Goal: Task Accomplishment & Management: Manage account settings

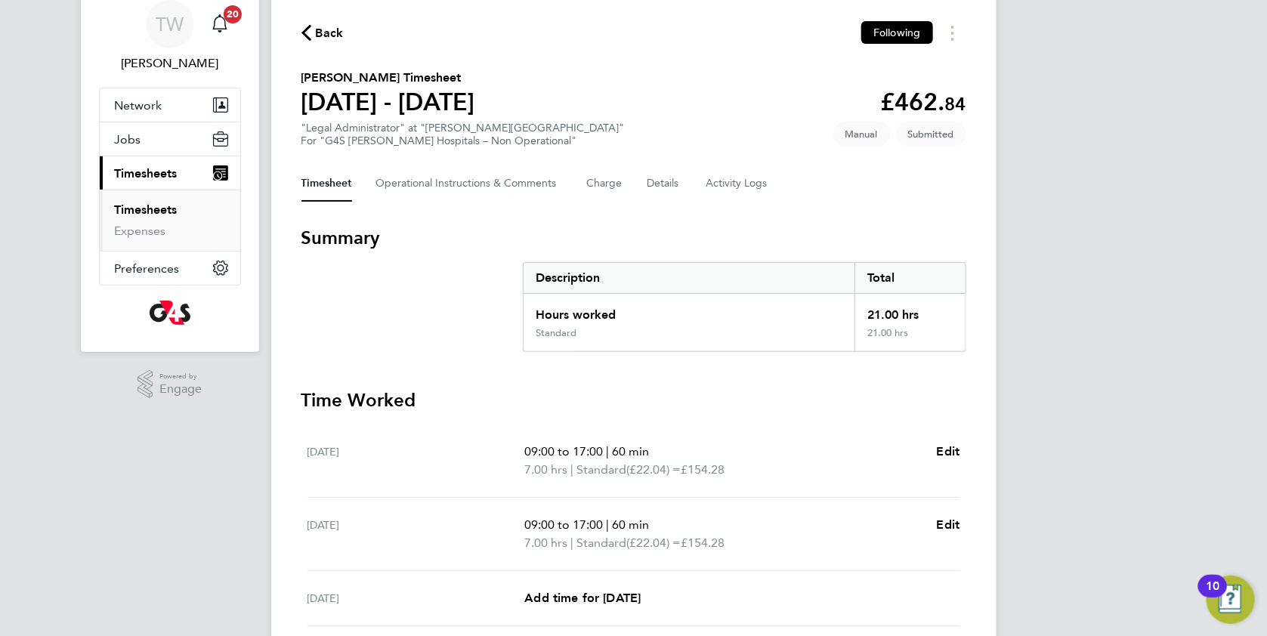
scroll to position [420, 0]
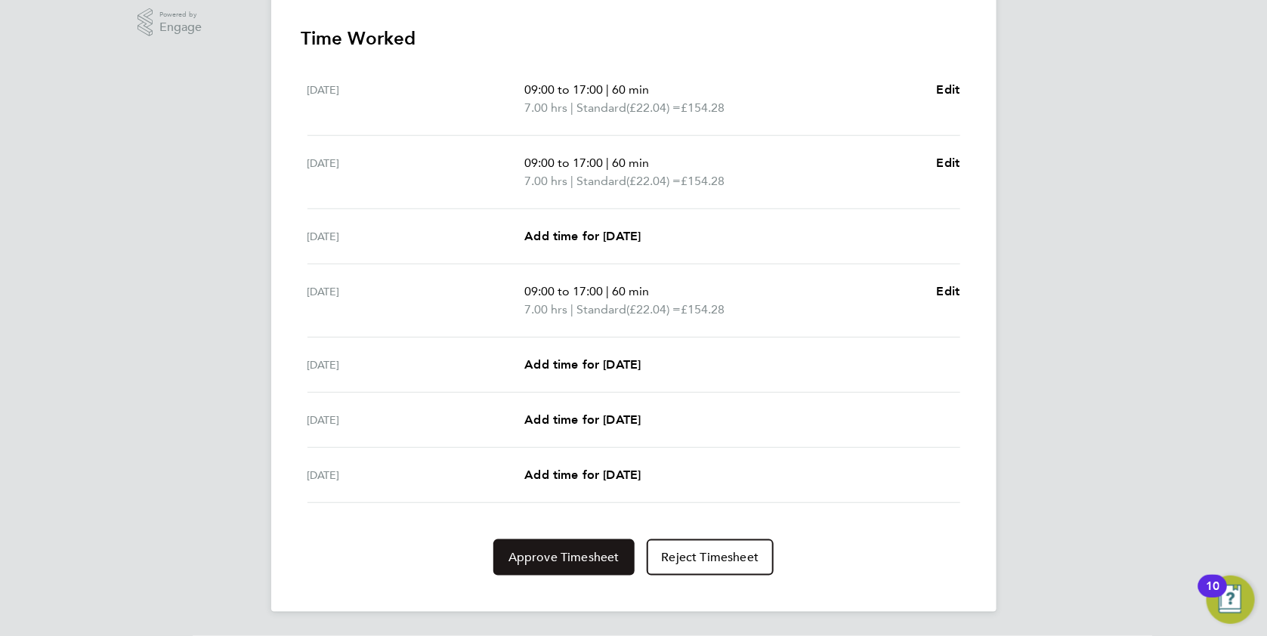
click at [547, 550] on span "Approve Timesheet" at bounding box center [564, 557] width 111 height 15
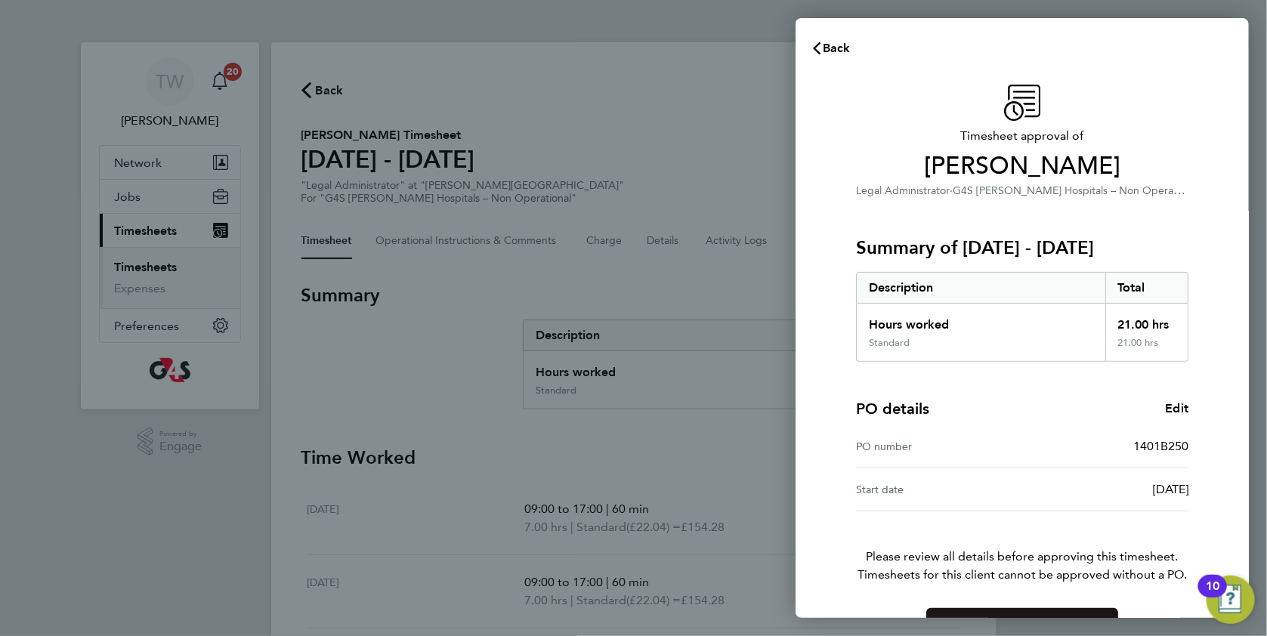
click at [941, 611] on button "Confirm Timesheet Approval" at bounding box center [1023, 626] width 192 height 36
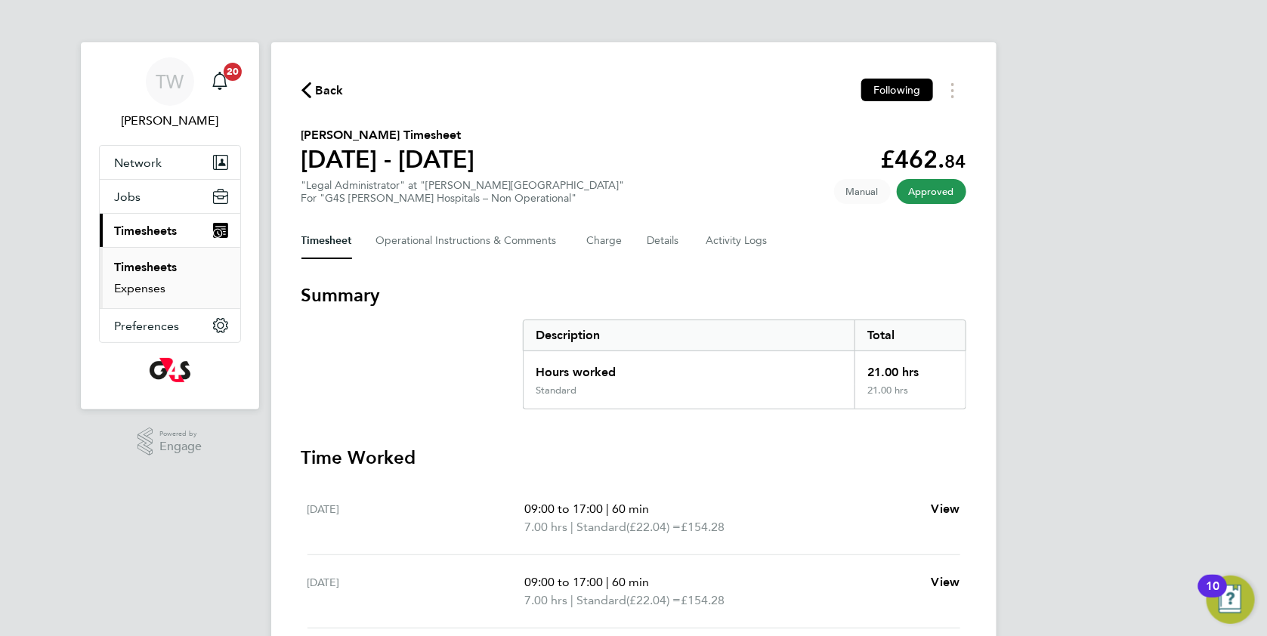
click at [156, 289] on link "Expenses" at bounding box center [140, 288] width 51 height 14
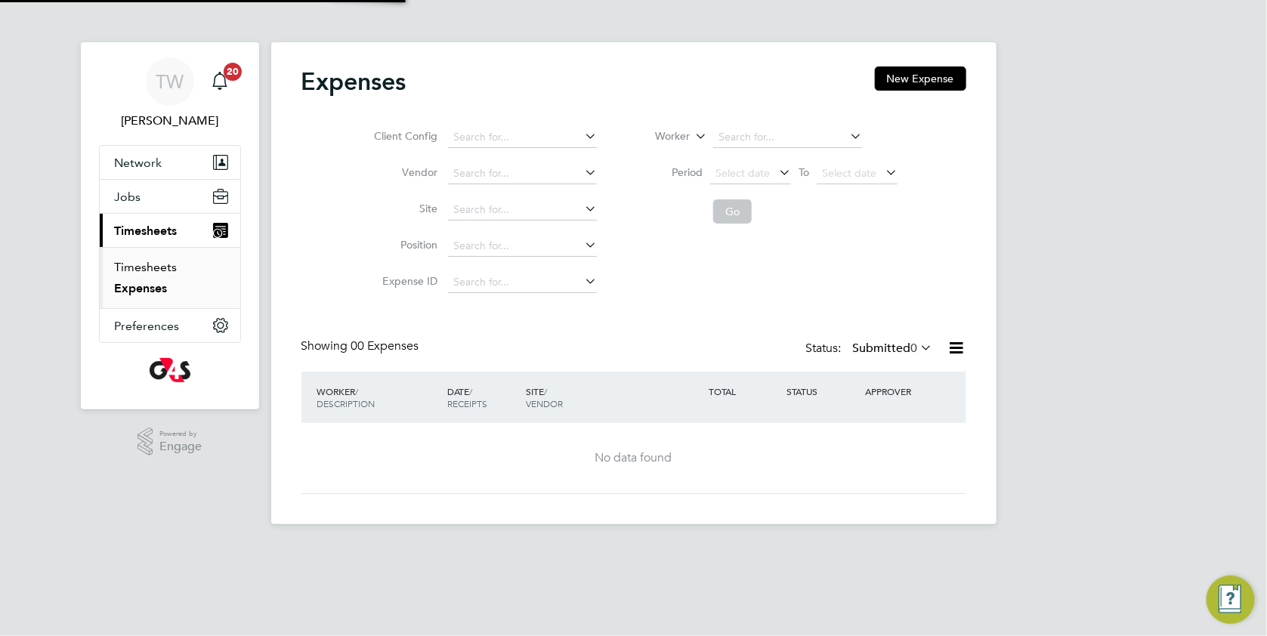
click at [159, 264] on link "Timesheets" at bounding box center [146, 267] width 63 height 14
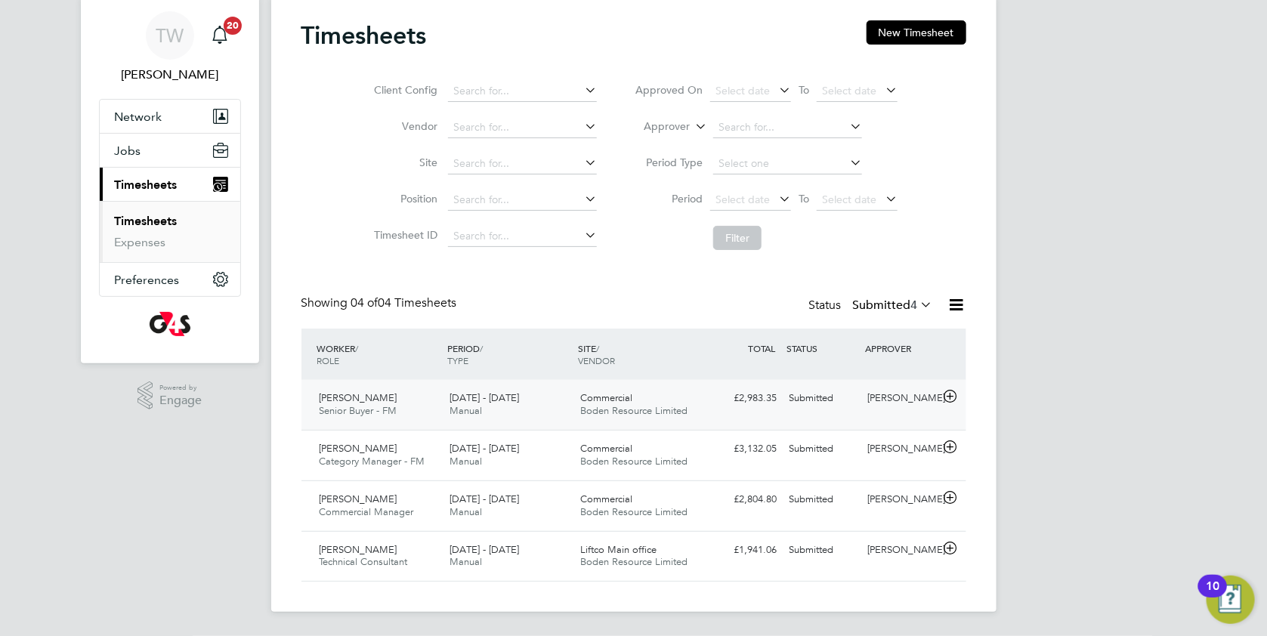
click at [762, 406] on div "£2,983.35 Submitted" at bounding box center [744, 398] width 79 height 25
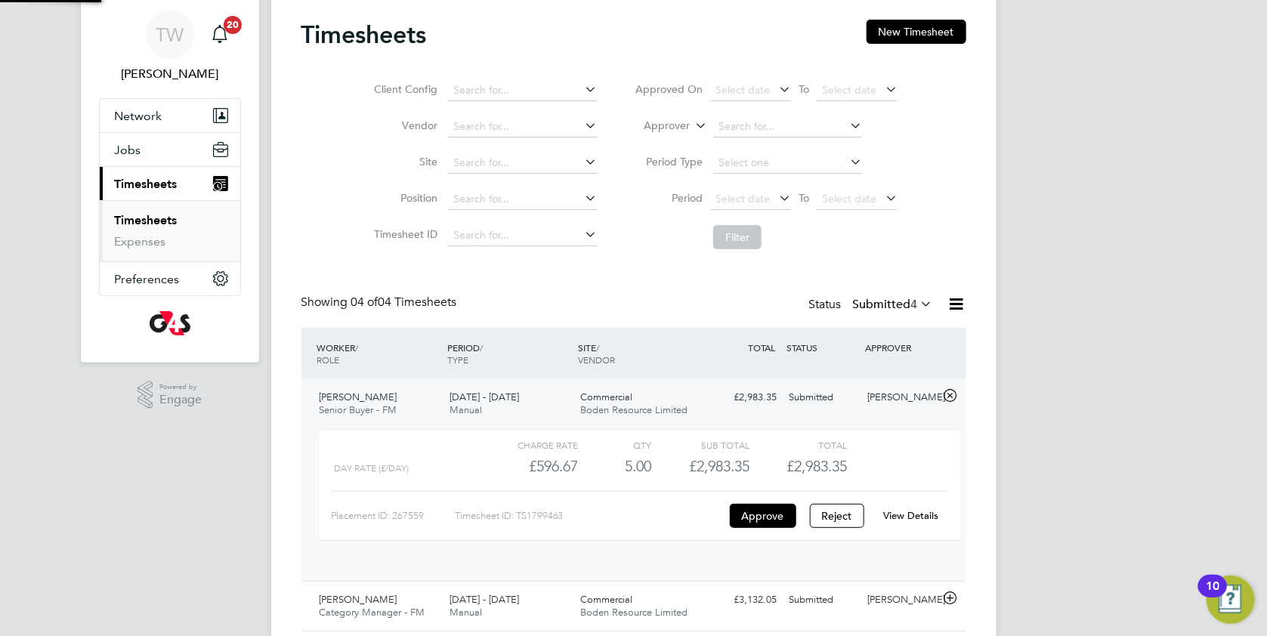
scroll to position [25, 147]
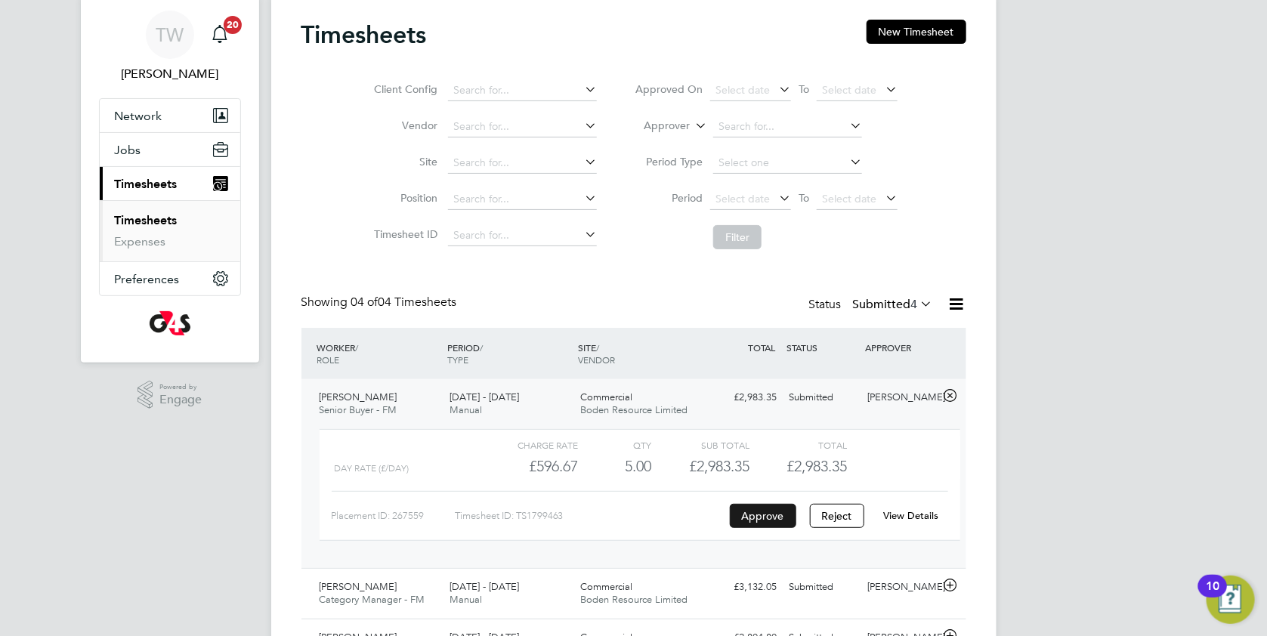
click at [760, 514] on button "Approve" at bounding box center [763, 516] width 67 height 24
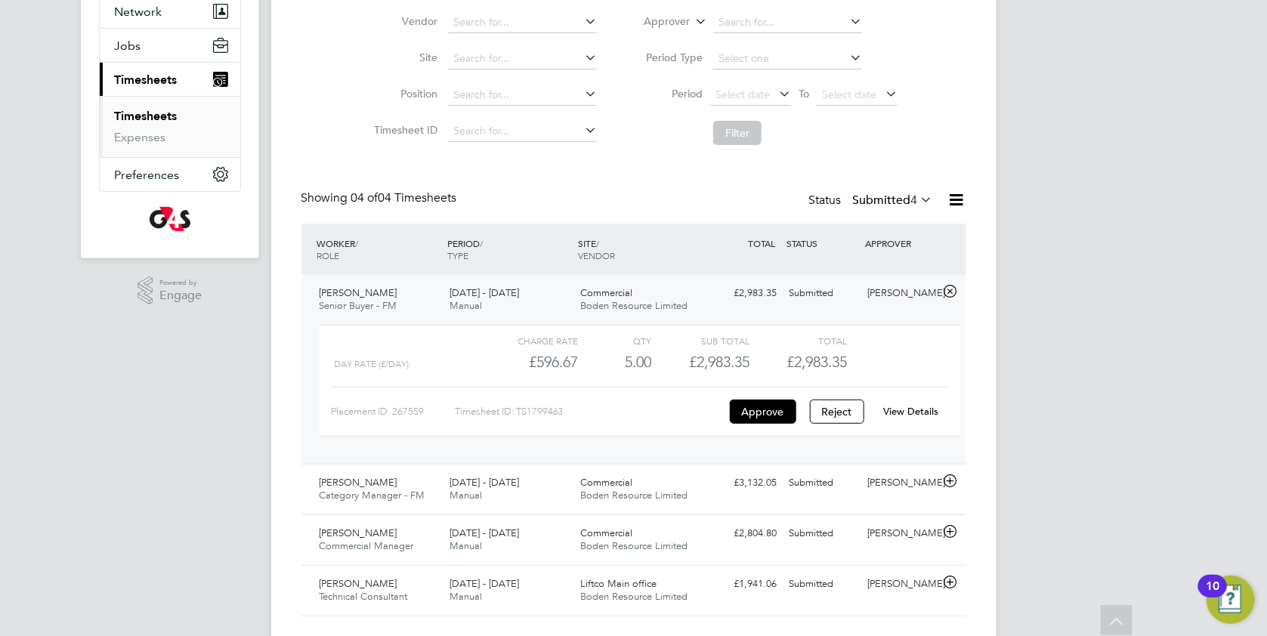
scroll to position [152, 0]
click at [781, 405] on button "Approve" at bounding box center [763, 411] width 67 height 24
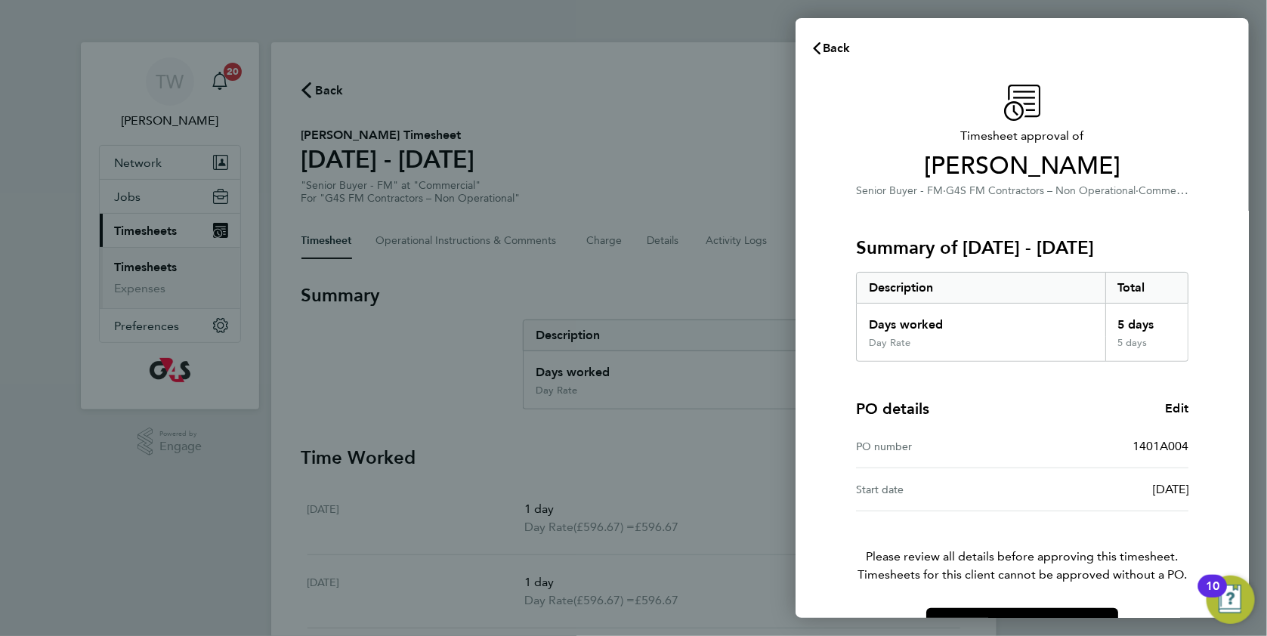
scroll to position [44, 0]
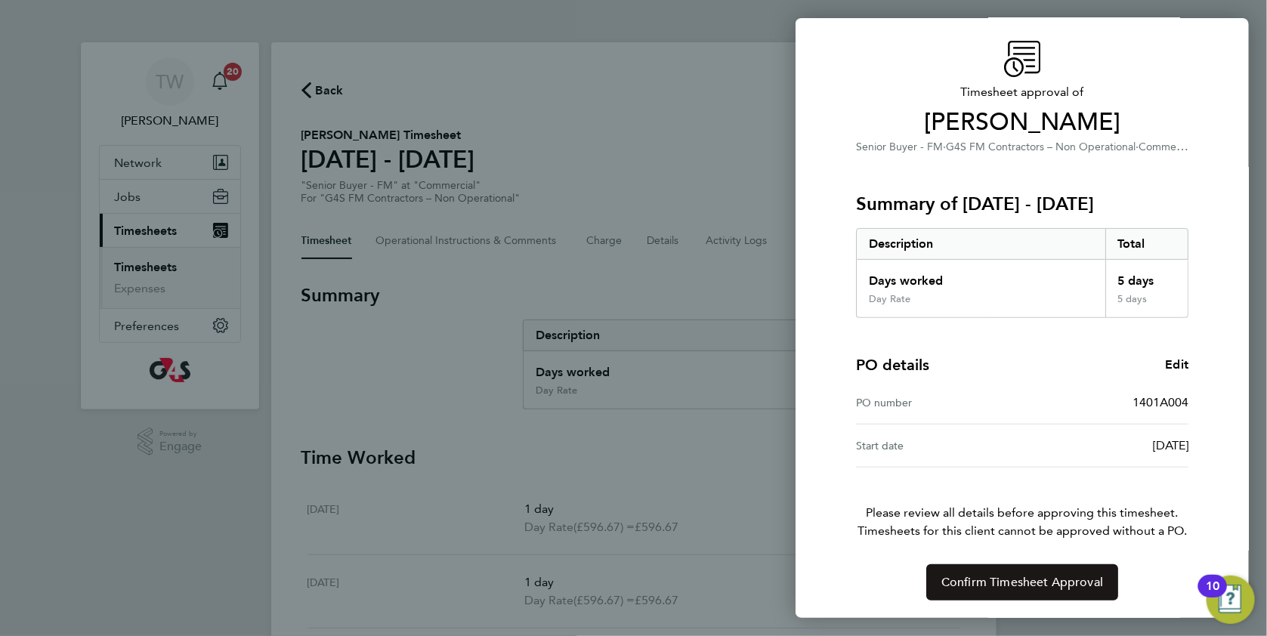
click at [992, 565] on button "Confirm Timesheet Approval" at bounding box center [1023, 583] width 192 height 36
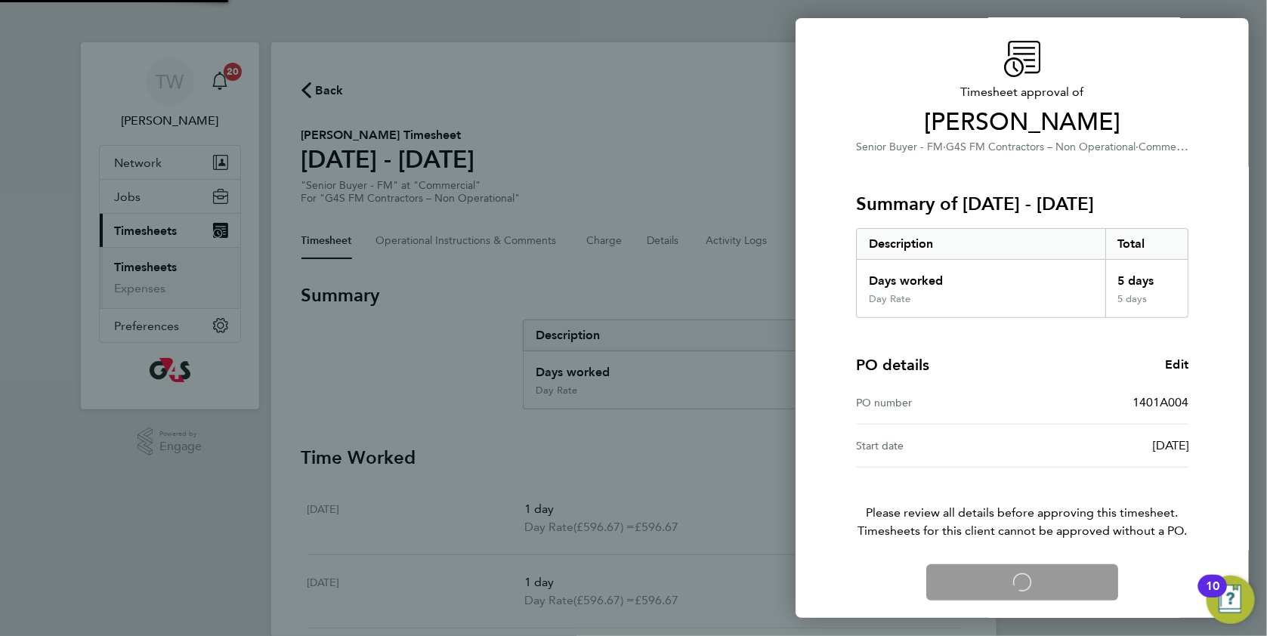
click at [985, 567] on div "Confirm Timesheet Approval Loading" at bounding box center [1022, 583] width 369 height 36
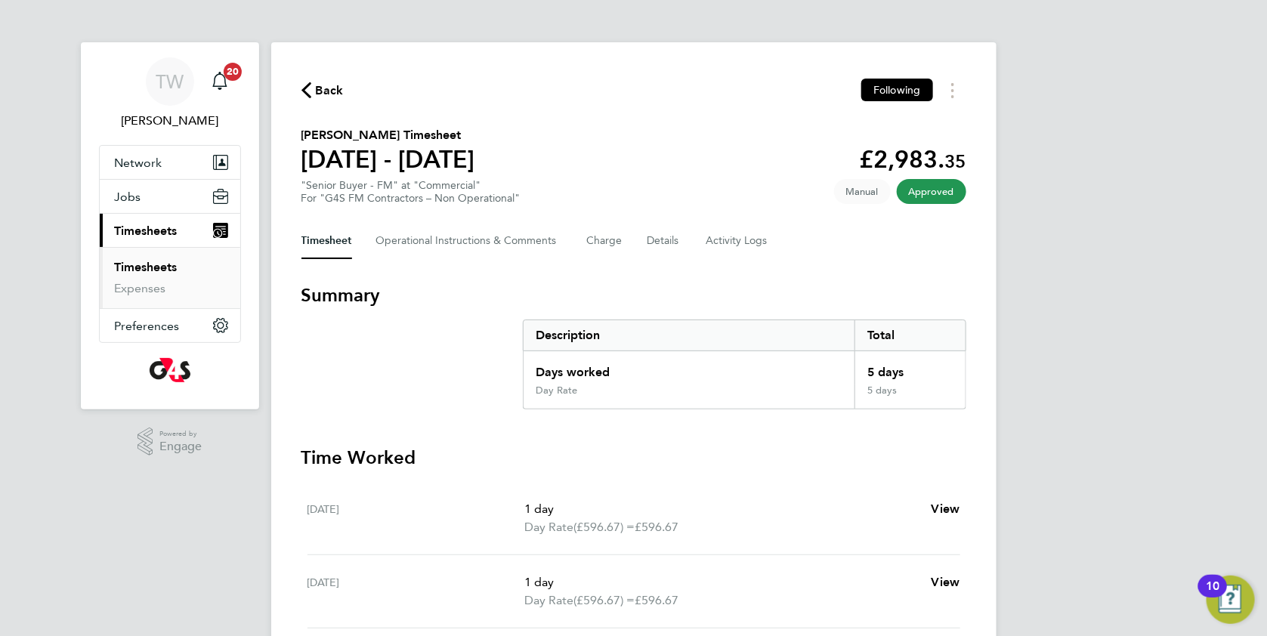
click at [338, 89] on span "Back" at bounding box center [330, 91] width 28 height 18
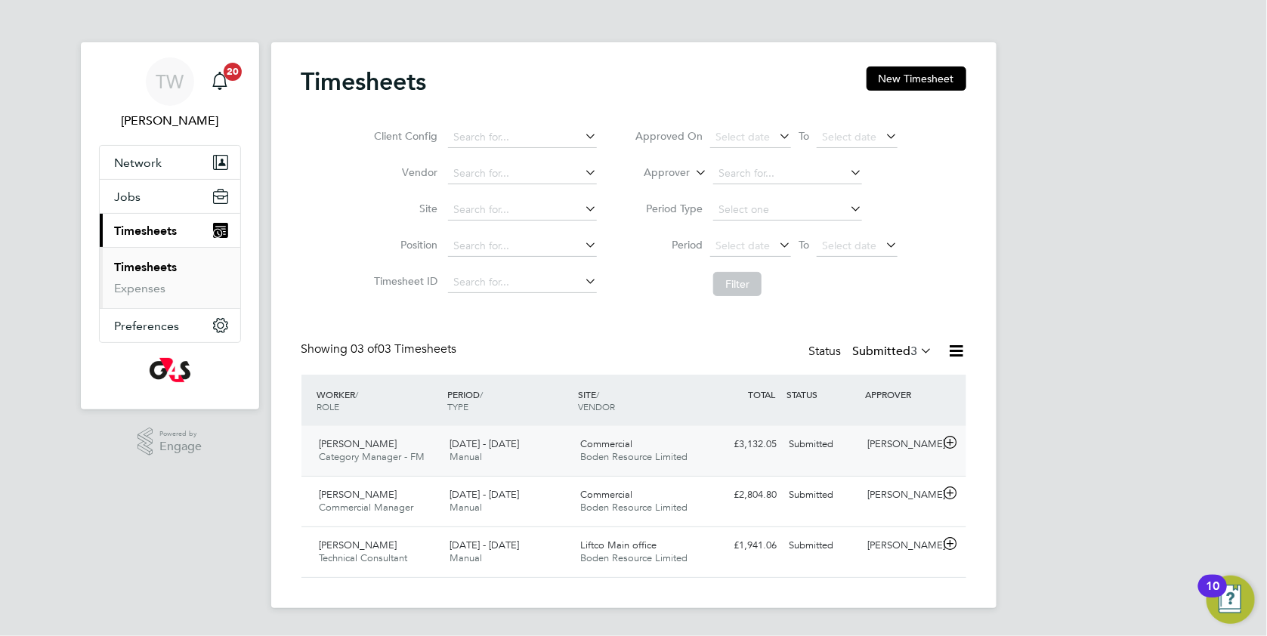
click at [830, 452] on div "Submitted" at bounding box center [823, 444] width 79 height 25
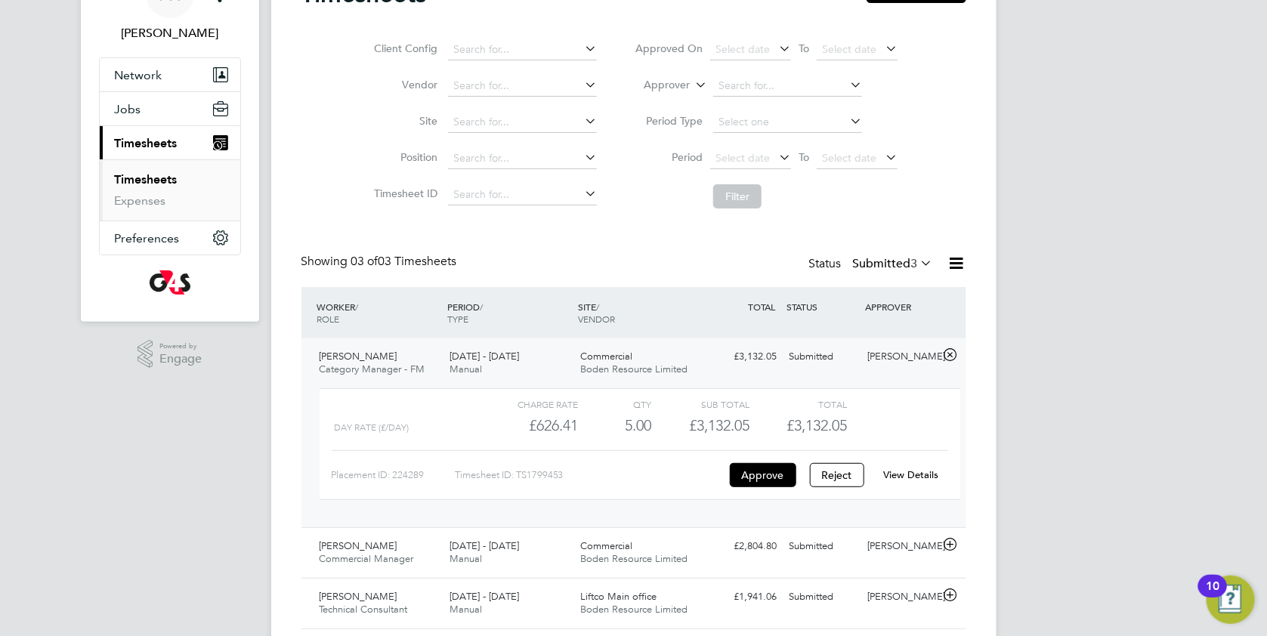
scroll to position [107, 0]
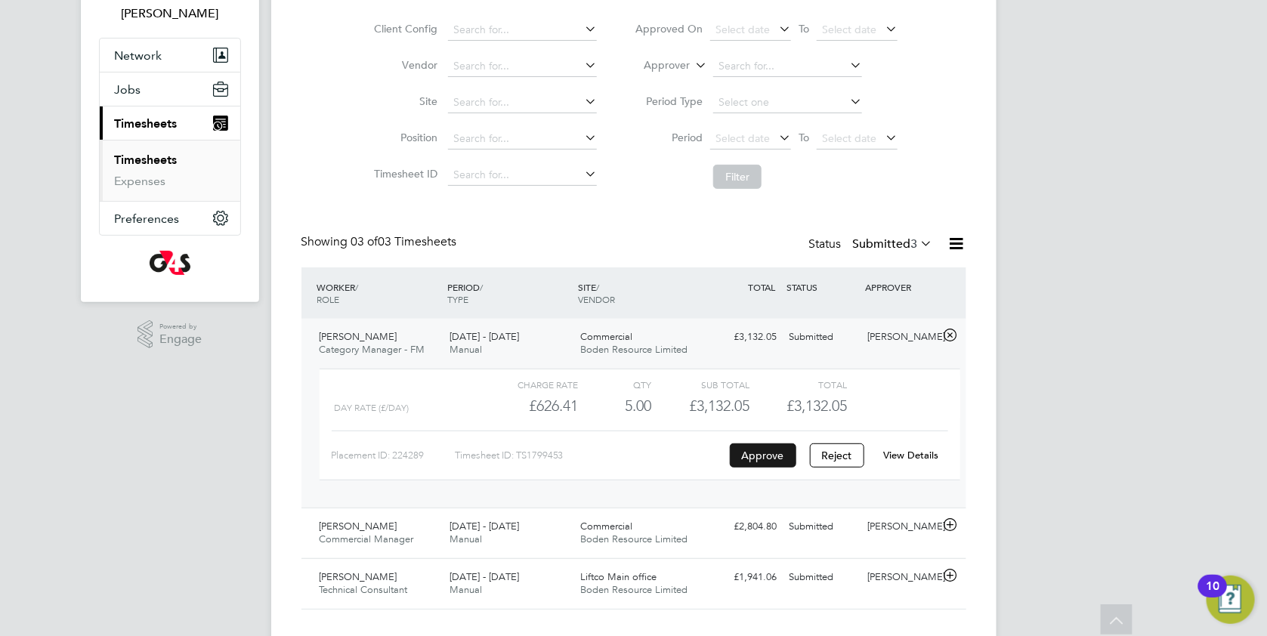
click at [771, 455] on button "Approve" at bounding box center [763, 456] width 67 height 24
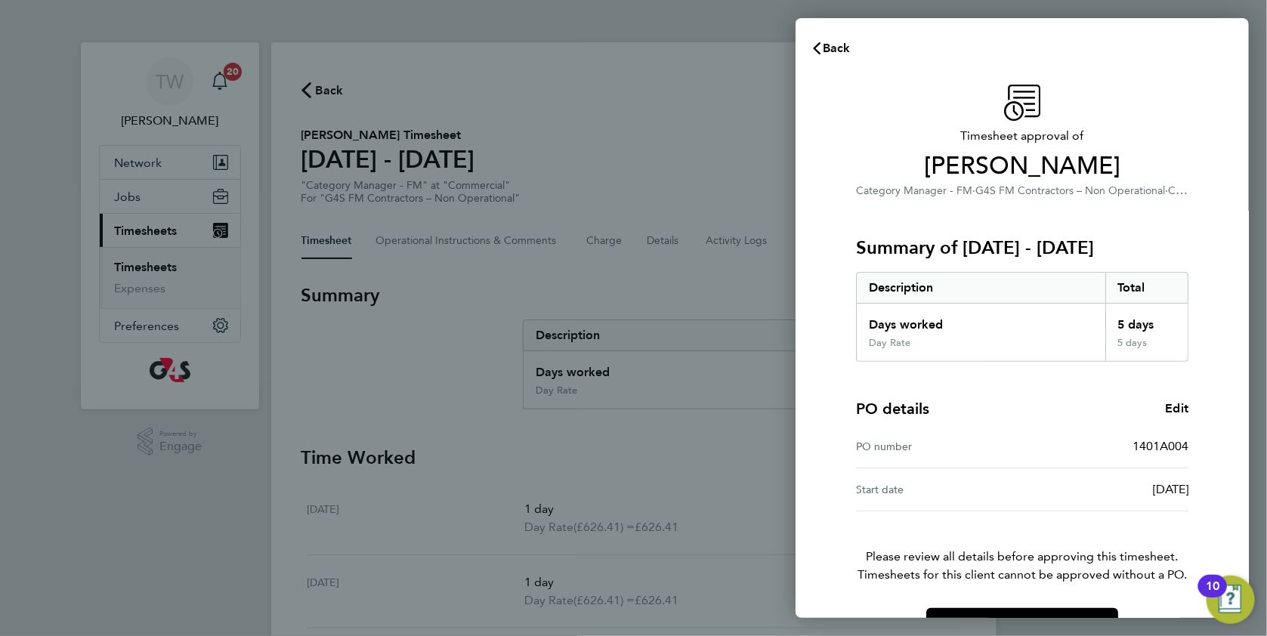
scroll to position [44, 0]
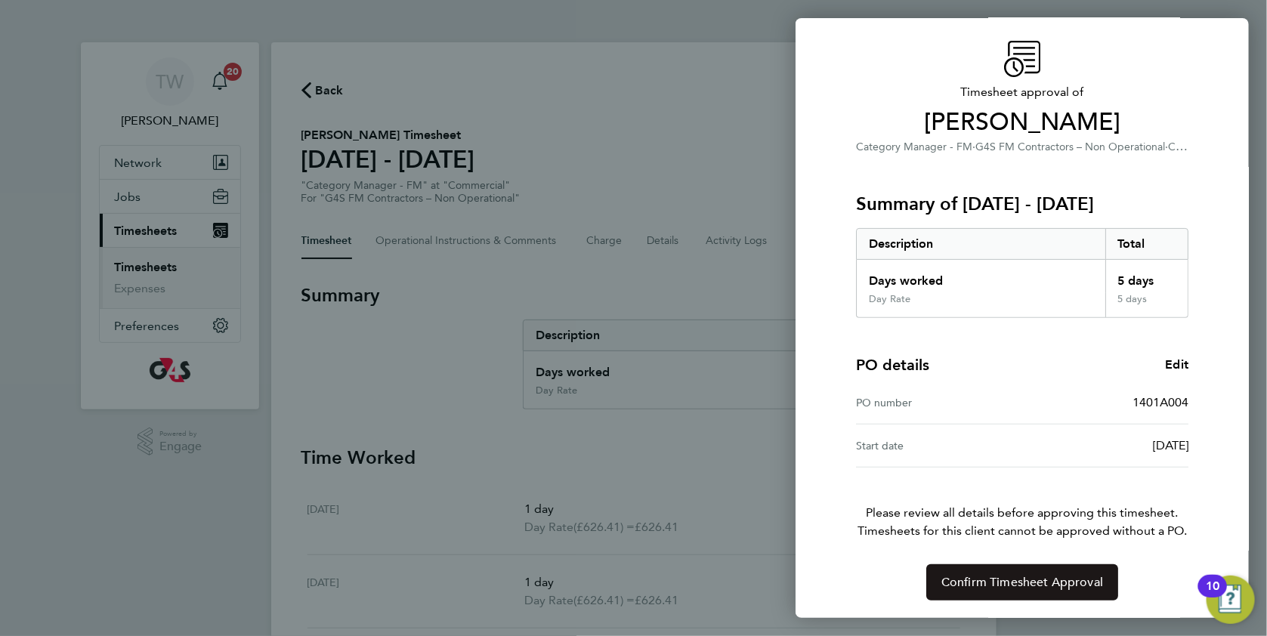
click at [995, 572] on button "Confirm Timesheet Approval" at bounding box center [1023, 583] width 192 height 36
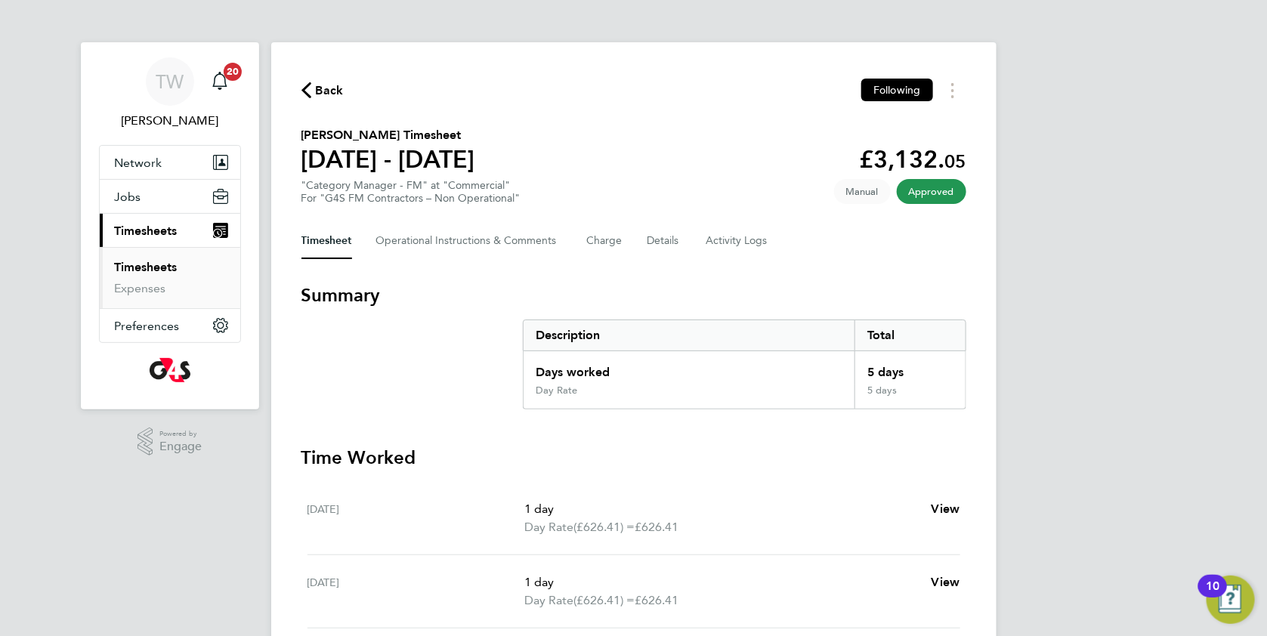
click at [164, 266] on link "Timesheets" at bounding box center [146, 267] width 63 height 14
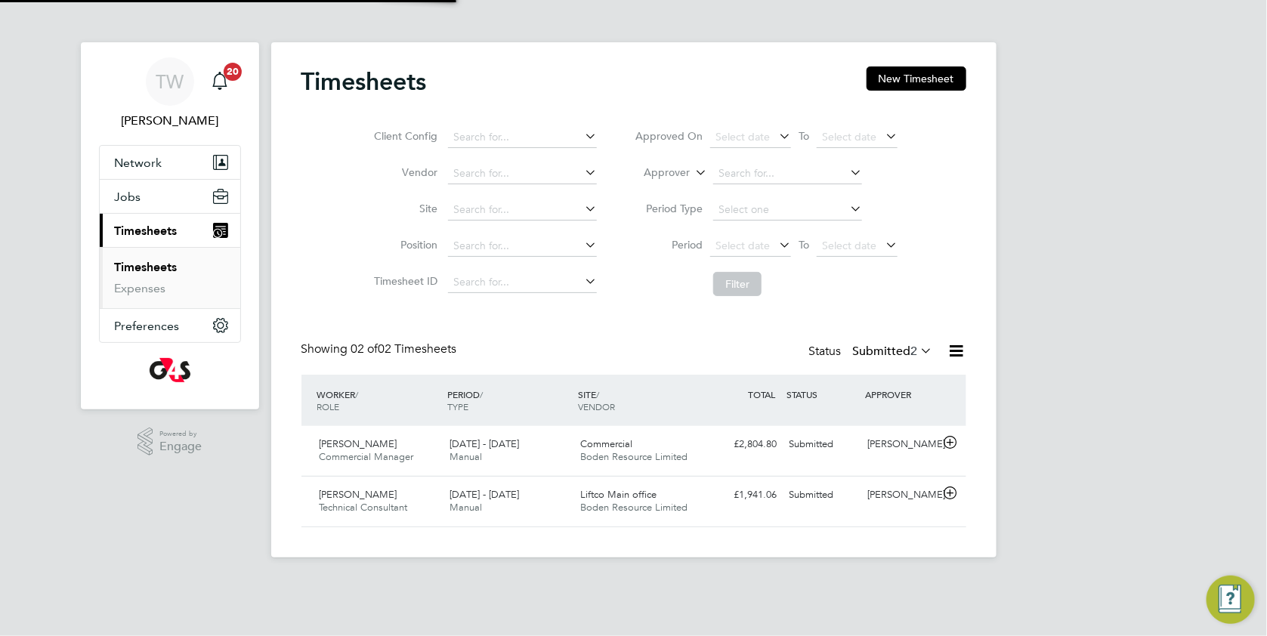
scroll to position [38, 131]
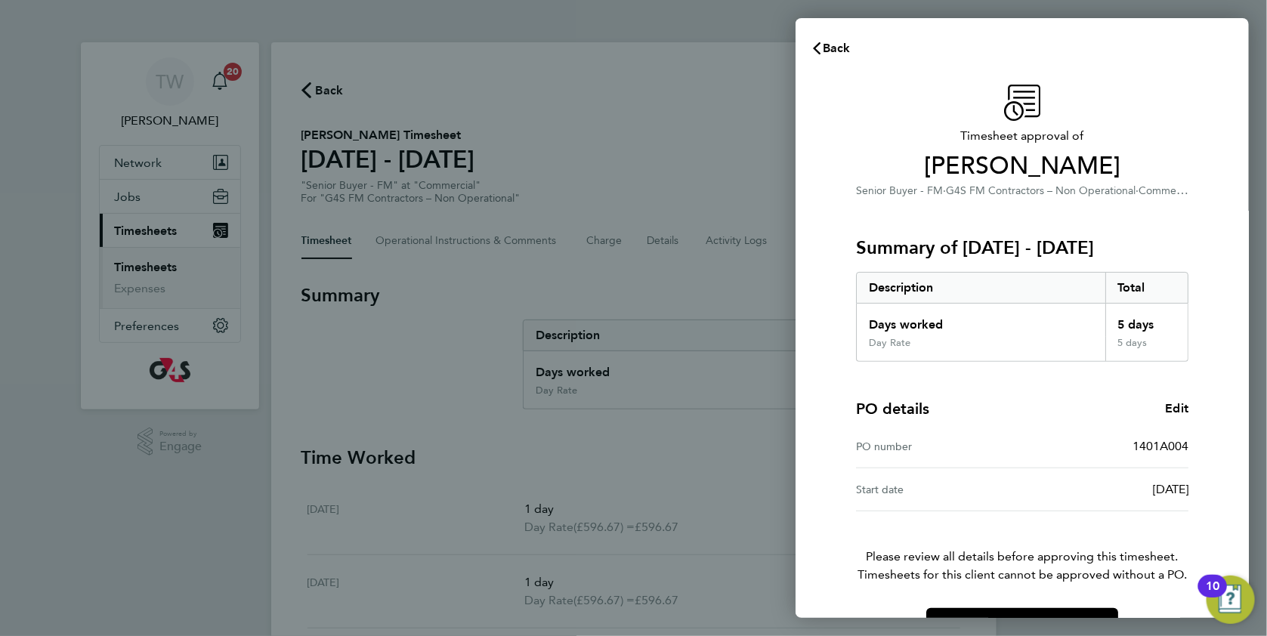
scroll to position [44, 0]
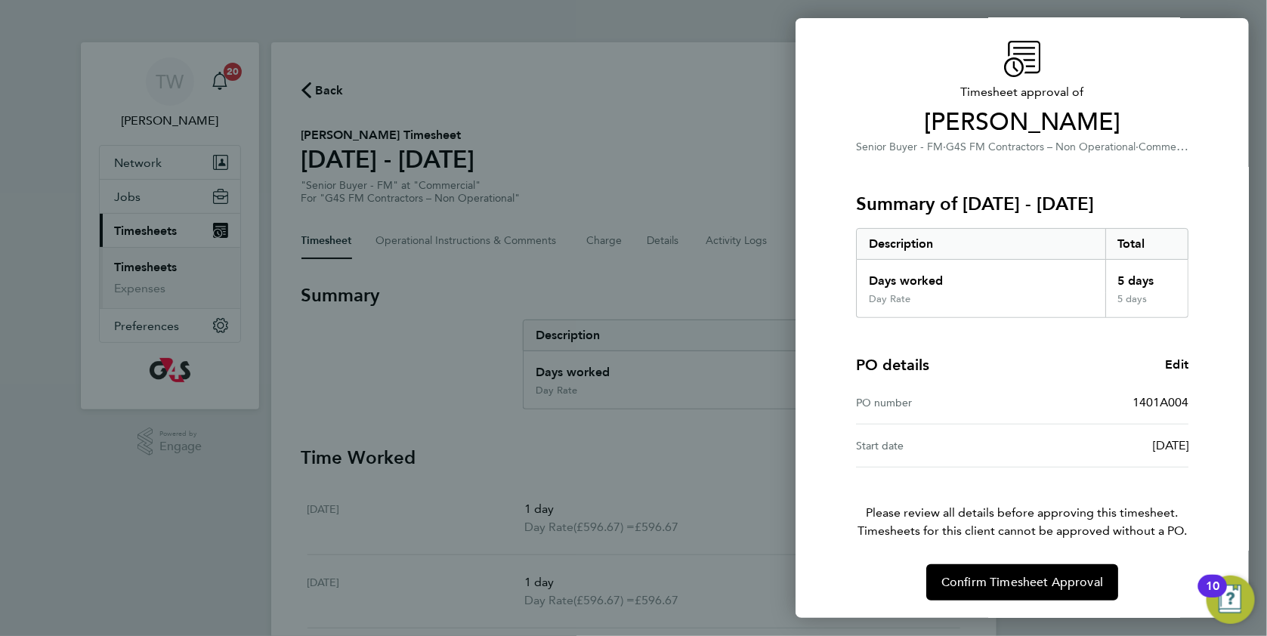
click at [968, 556] on div "Timesheet approval of Michael Colwill Senior Buyer - FM · G4S FM Contractors – …" at bounding box center [1022, 321] width 369 height 560
click at [964, 571] on button "Confirm Timesheet Approval" at bounding box center [1023, 583] width 192 height 36
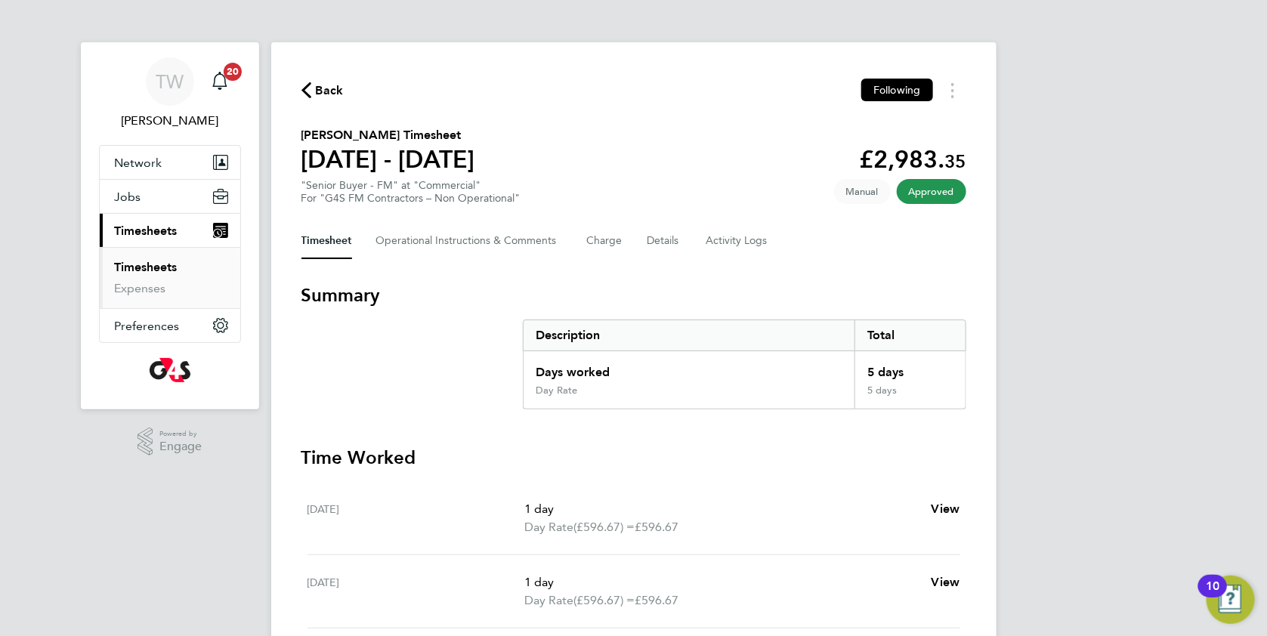
click at [157, 273] on link "Timesheets" at bounding box center [146, 267] width 63 height 14
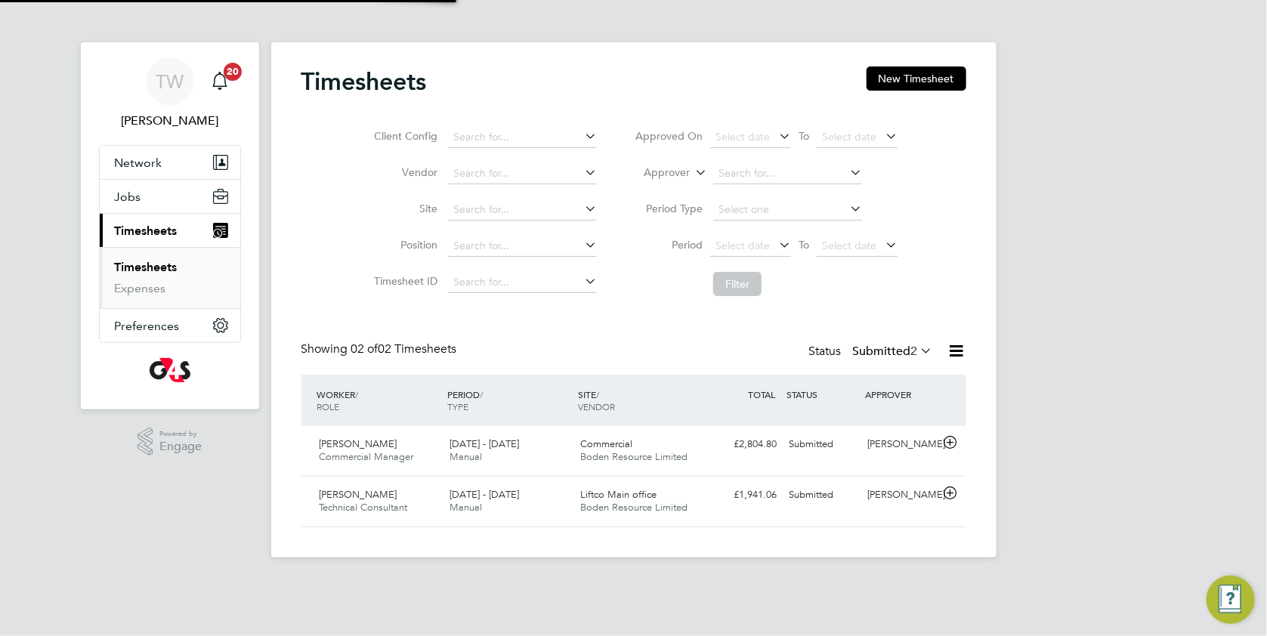
scroll to position [38, 131]
click at [835, 446] on div "Submitted" at bounding box center [823, 444] width 79 height 25
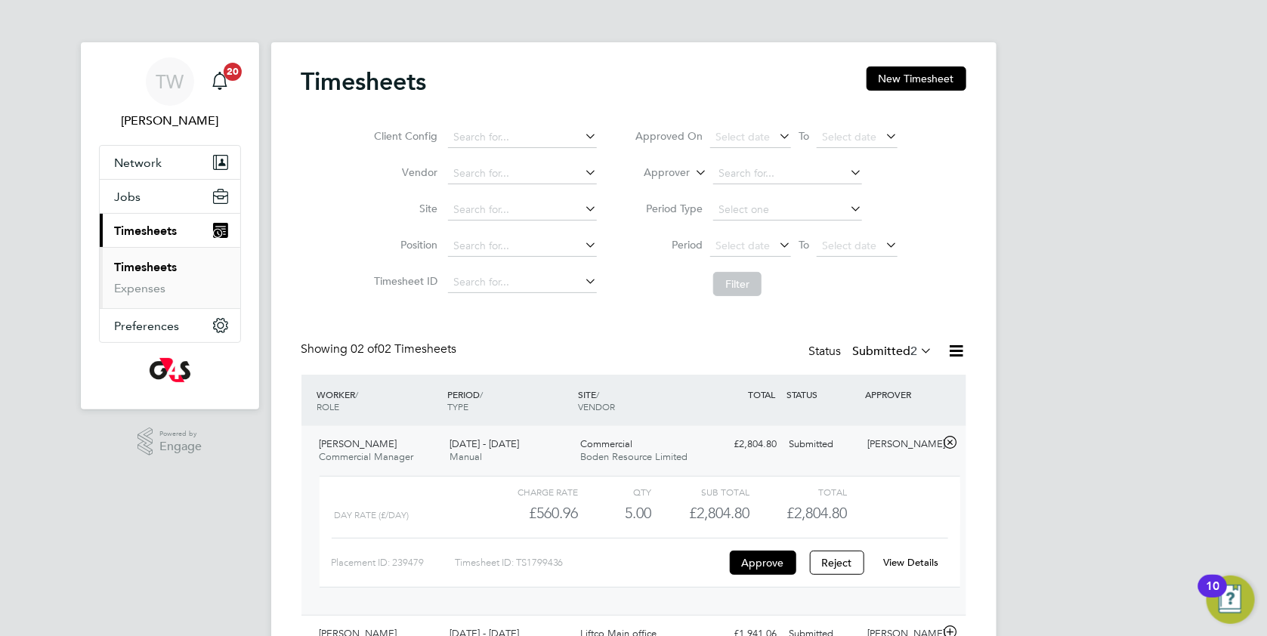
scroll to position [85, 0]
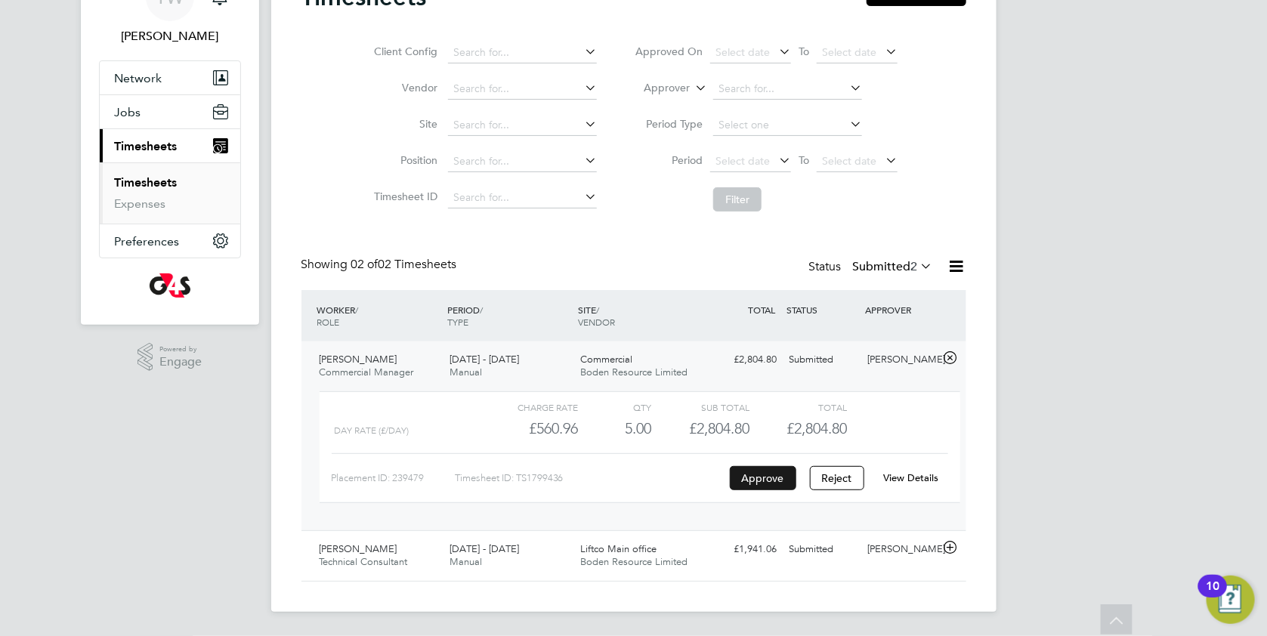
click at [772, 475] on button "Approve" at bounding box center [763, 478] width 67 height 24
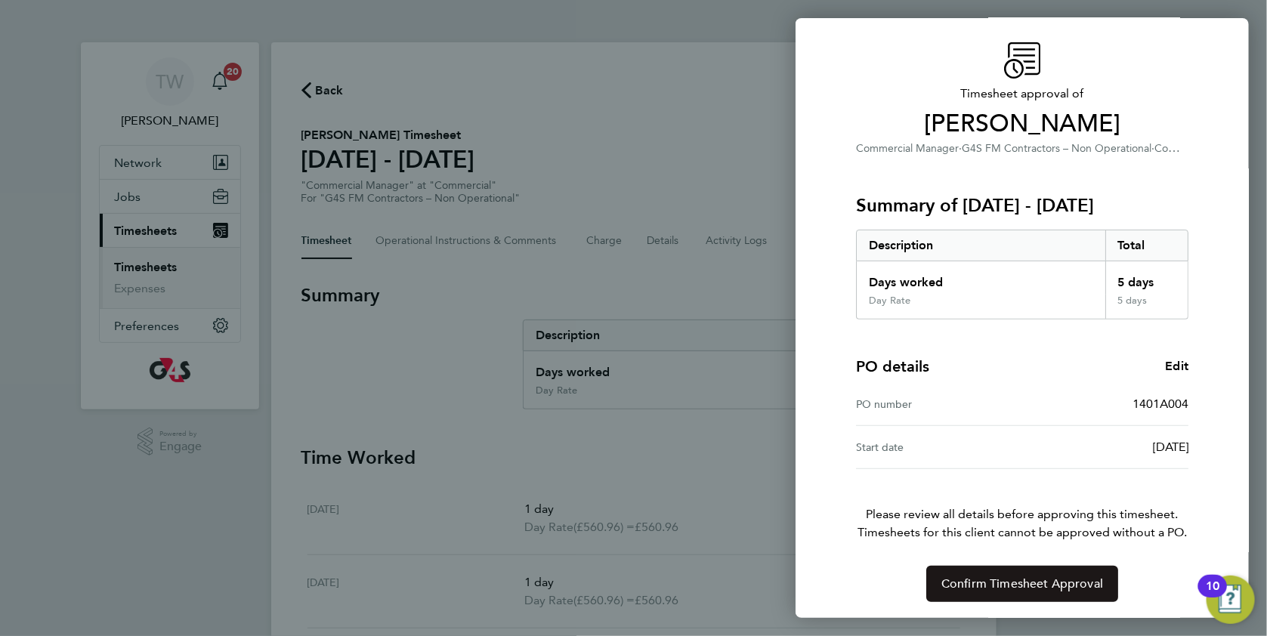
click at [987, 574] on button "Confirm Timesheet Approval" at bounding box center [1023, 584] width 192 height 36
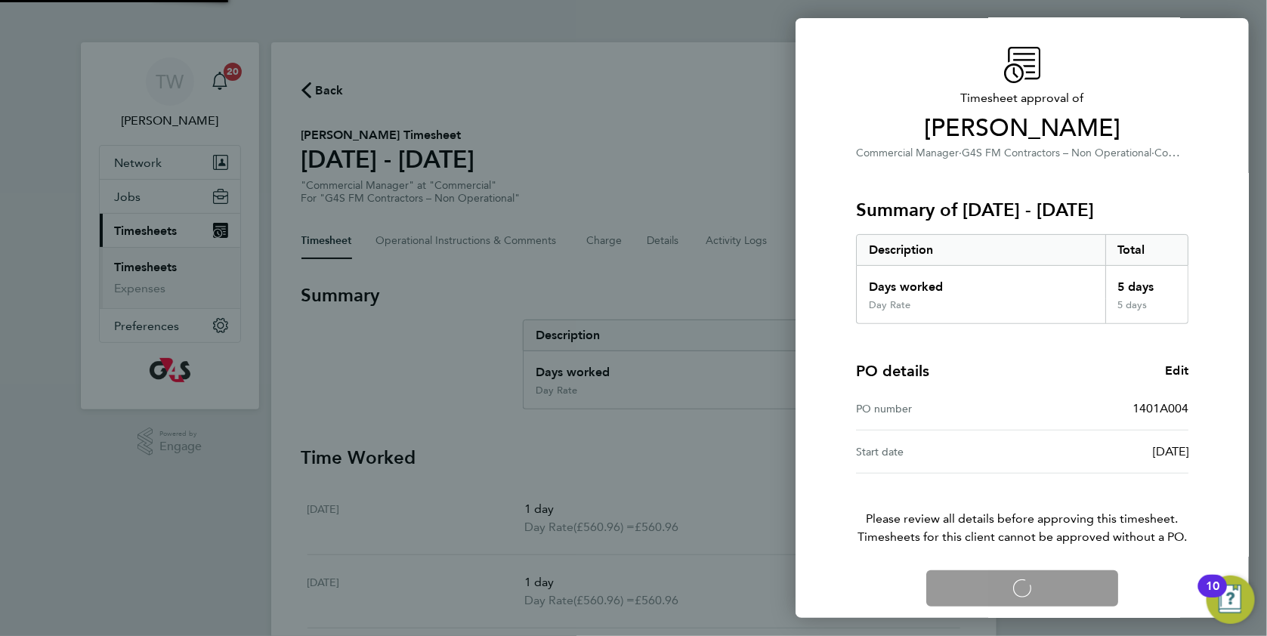
scroll to position [36, 0]
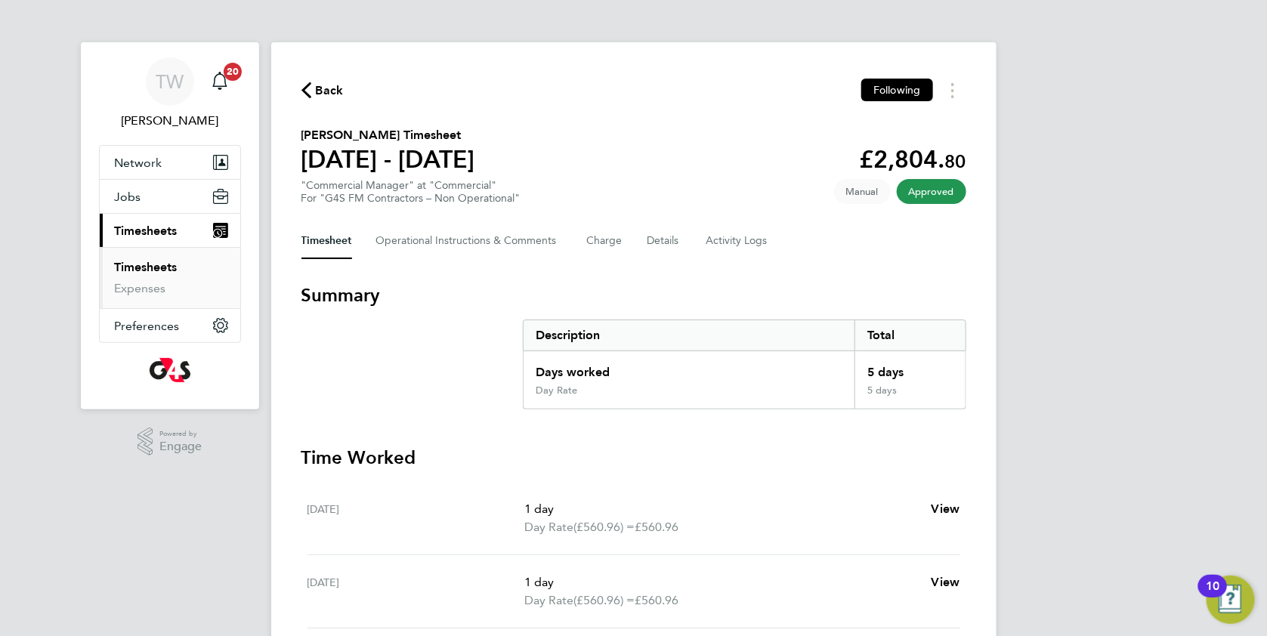
click at [320, 104] on div "Back Following Maria Gonoude's Timesheet 04 - 10 Aug 2025 £2,804. 80 "Commercia…" at bounding box center [633, 518] width 725 height 953
click at [322, 94] on span "Back" at bounding box center [330, 91] width 28 height 18
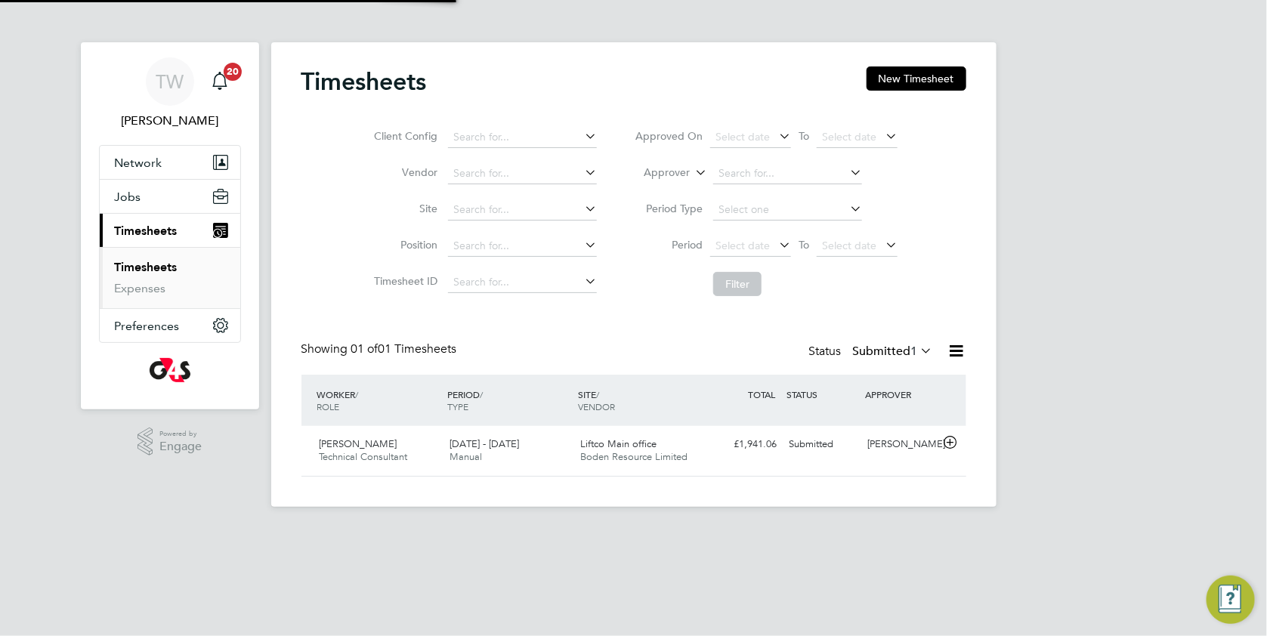
scroll to position [38, 131]
click at [808, 454] on div "Submitted" at bounding box center [823, 444] width 79 height 25
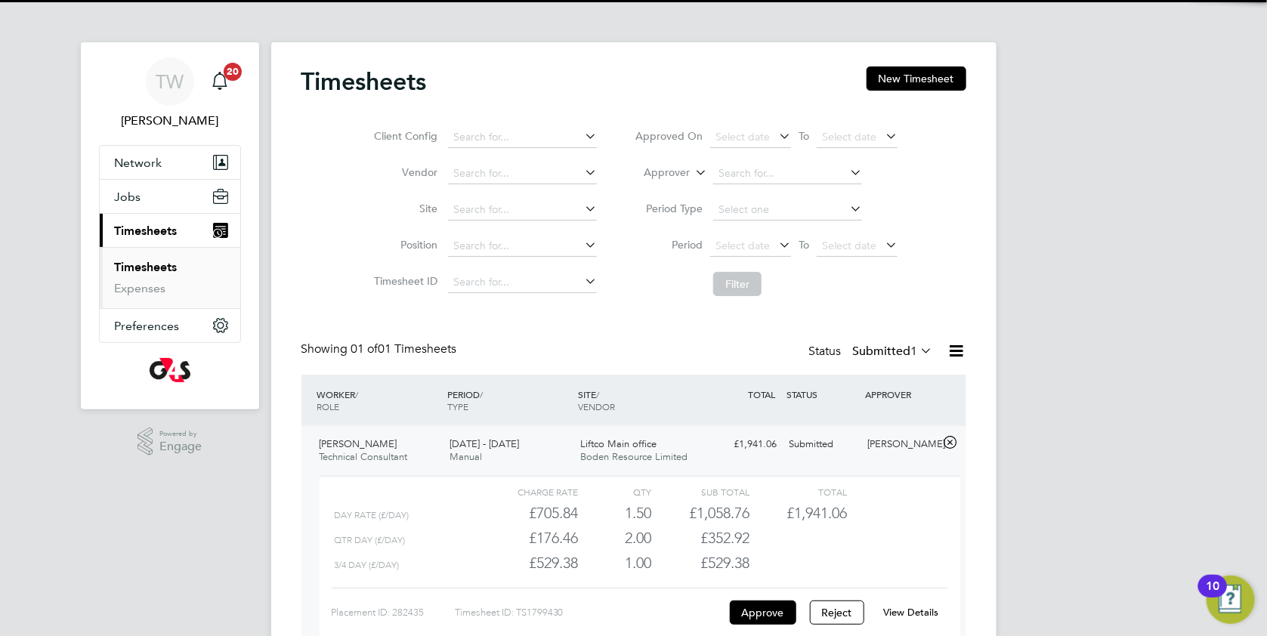
scroll to position [85, 0]
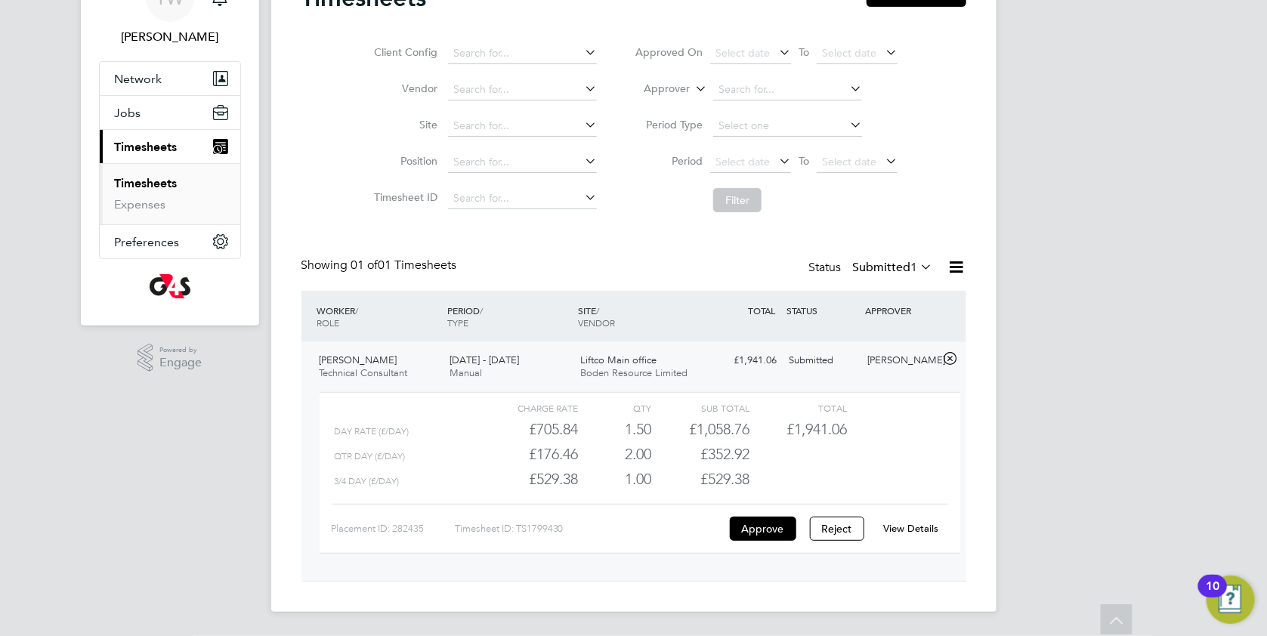
click at [722, 532] on div "Timesheet ID: TS1799430" at bounding box center [590, 529] width 271 height 24
click at [750, 538] on button "Approve" at bounding box center [763, 529] width 67 height 24
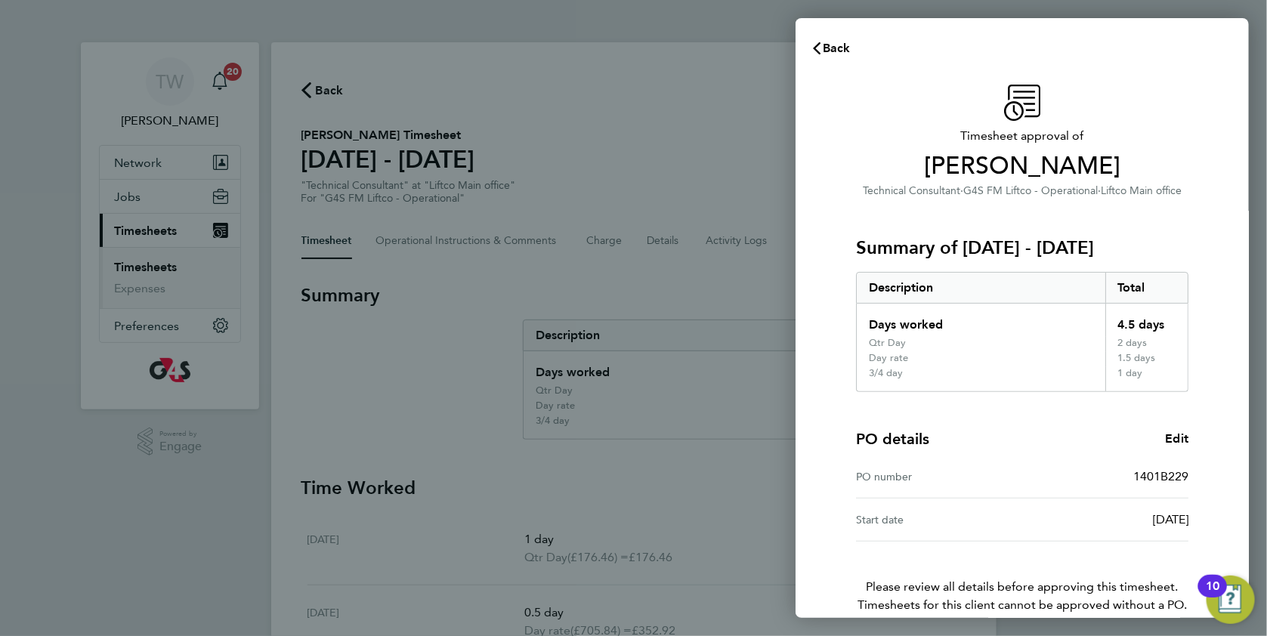
scroll to position [74, 0]
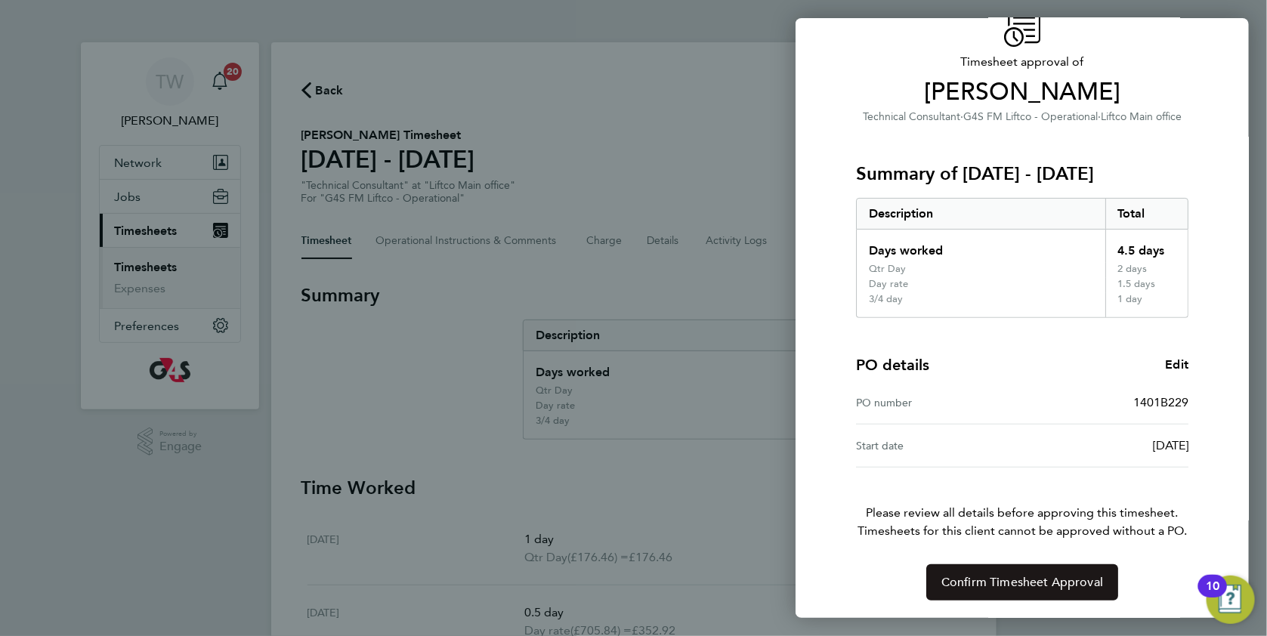
click at [967, 571] on button "Confirm Timesheet Approval" at bounding box center [1023, 583] width 192 height 36
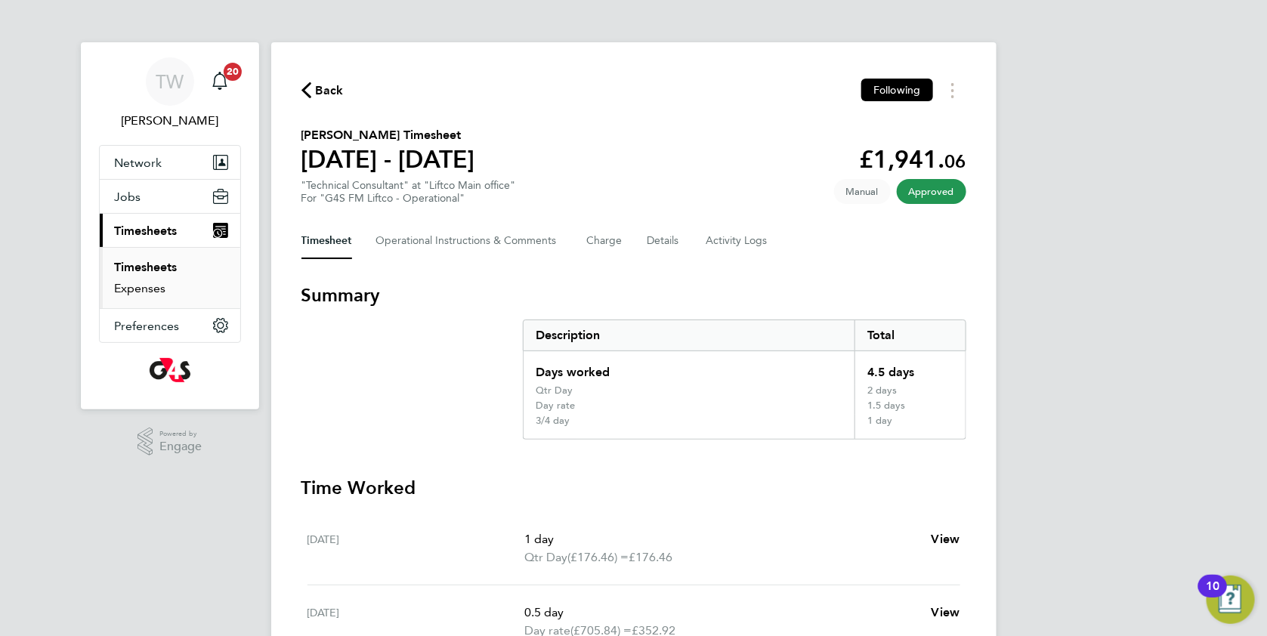
click at [152, 289] on link "Expenses" at bounding box center [140, 288] width 51 height 14
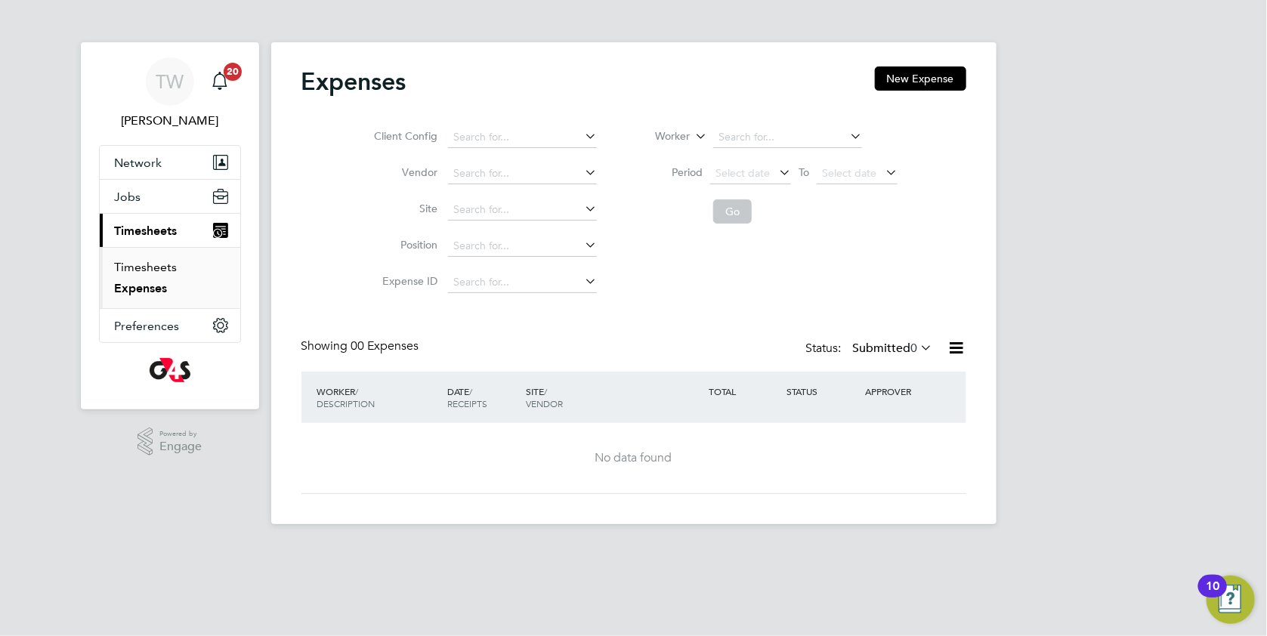
click at [133, 260] on link "Timesheets" at bounding box center [146, 267] width 63 height 14
